Goal: Navigation & Orientation: Find specific page/section

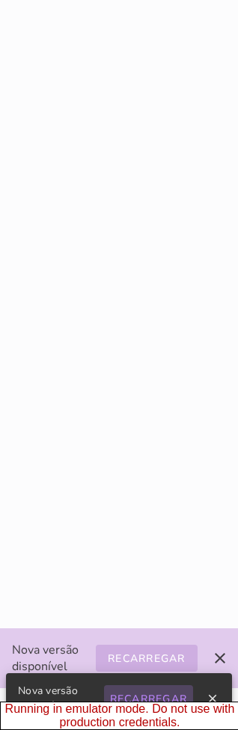
click at [0, 0] on slot "Recarregar" at bounding box center [0, 0] width 0 height 0
